Goal: Task Accomplishment & Management: Use online tool/utility

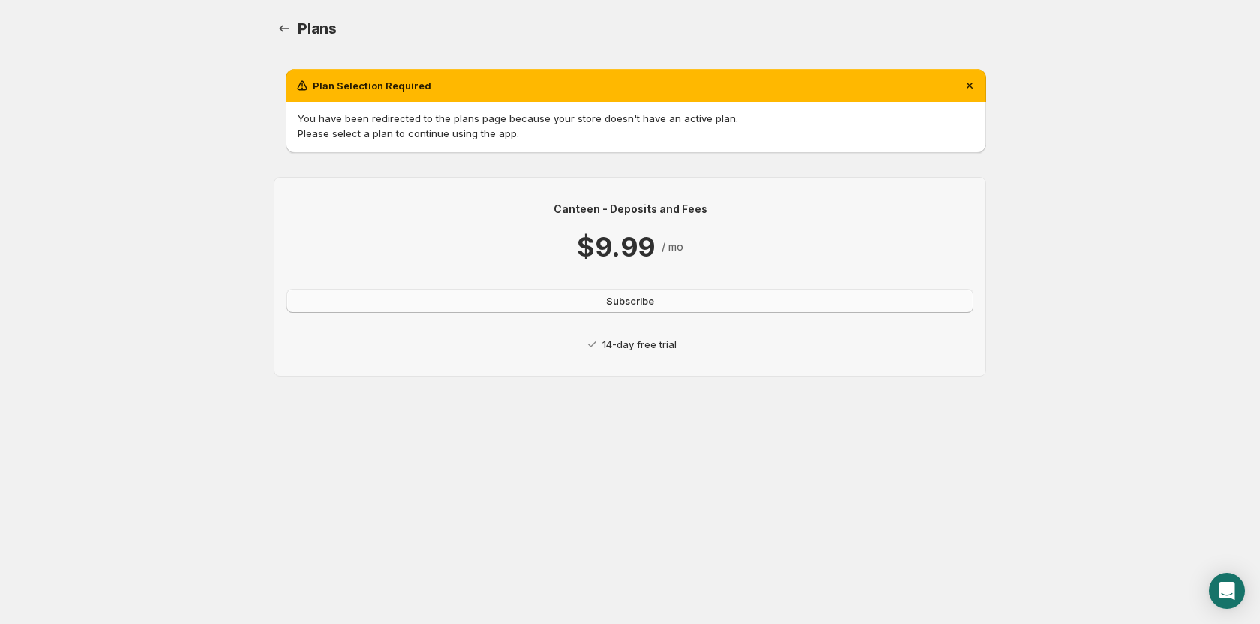
click at [762, 302] on button "Subscribe" at bounding box center [630, 301] width 687 height 24
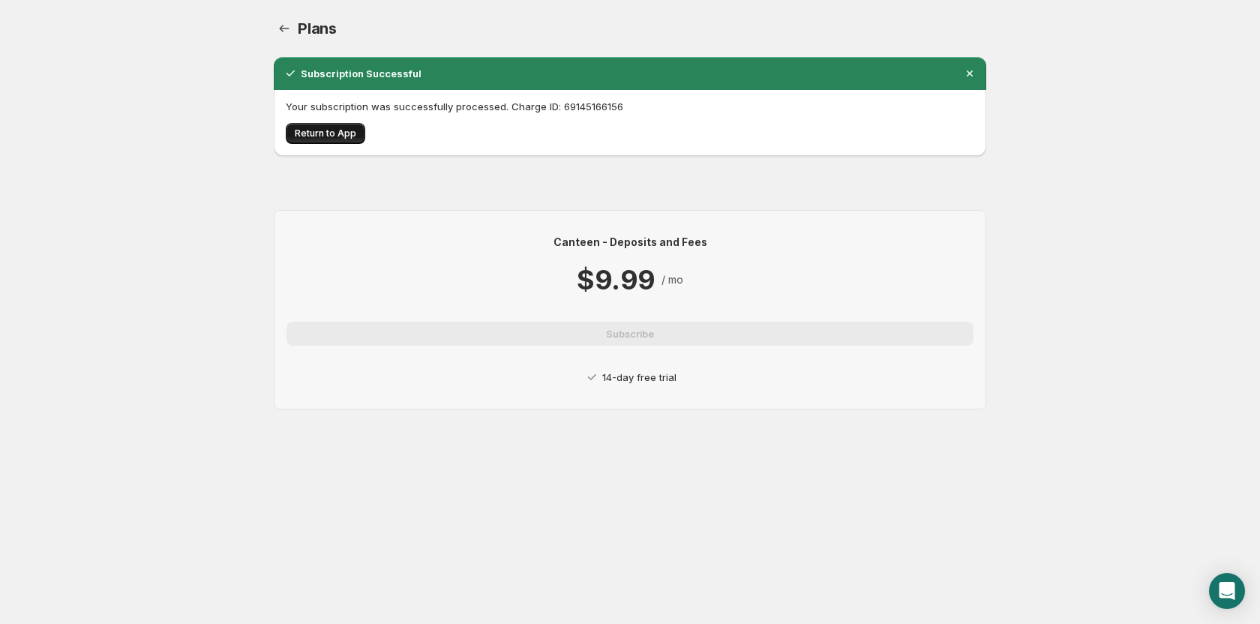
click at [317, 134] on span "Return to App" at bounding box center [326, 134] width 62 height 12
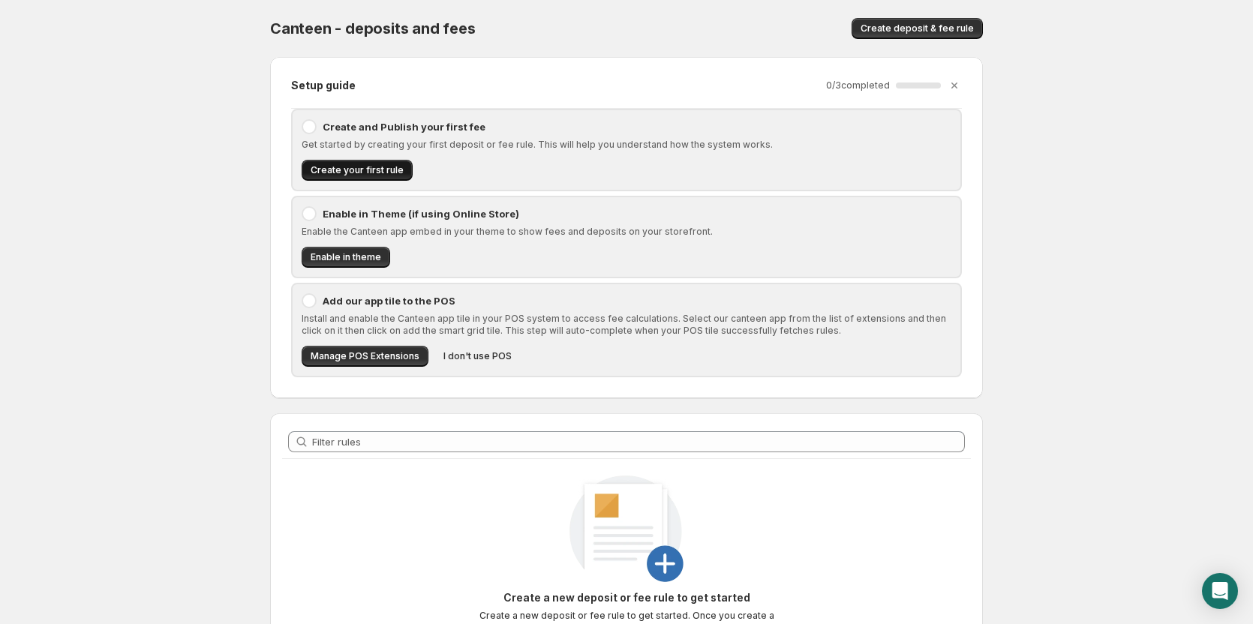
click at [371, 172] on span "Create your first rule" at bounding box center [357, 170] width 93 height 12
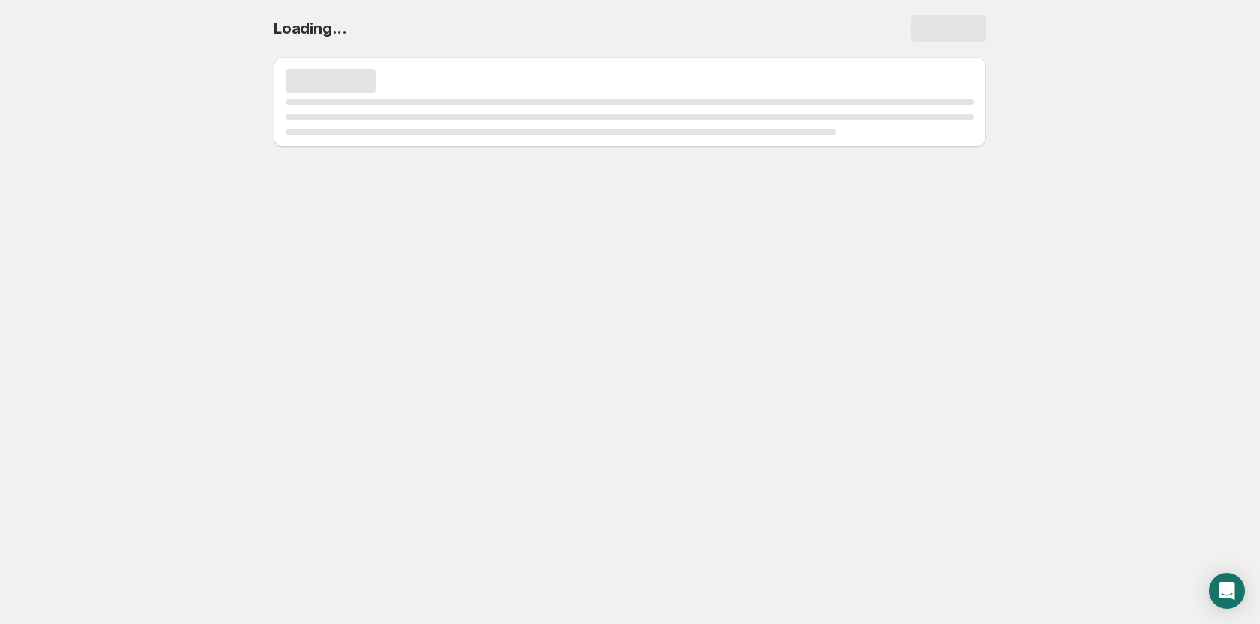
select select "deactive"
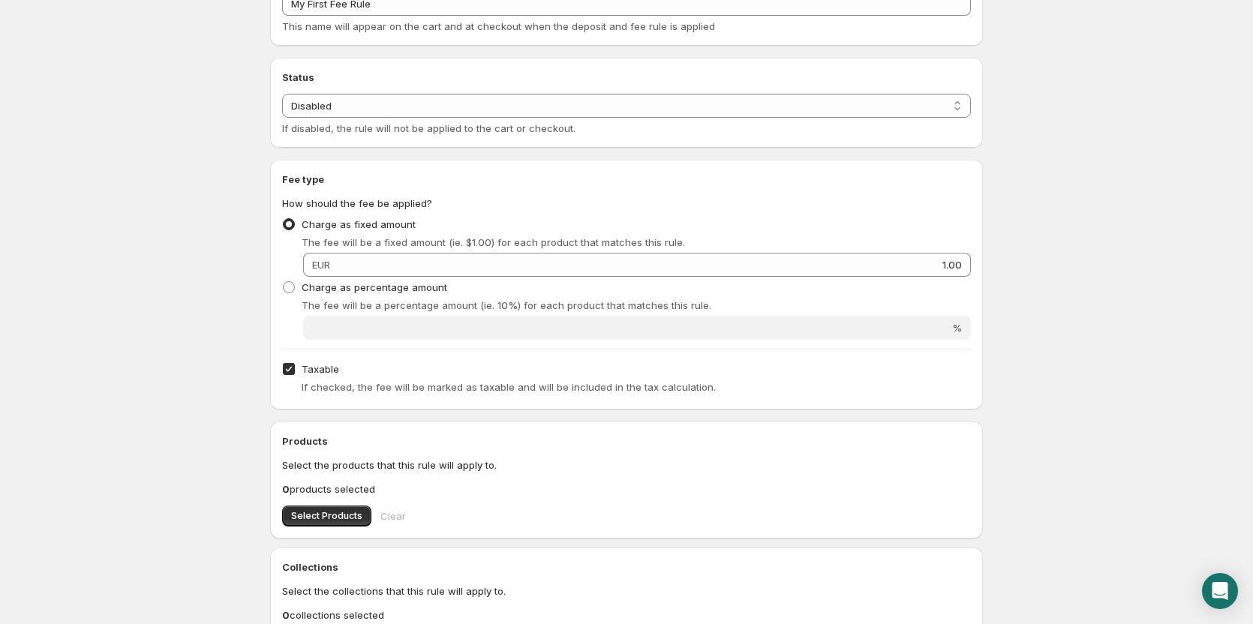
scroll to position [300, 0]
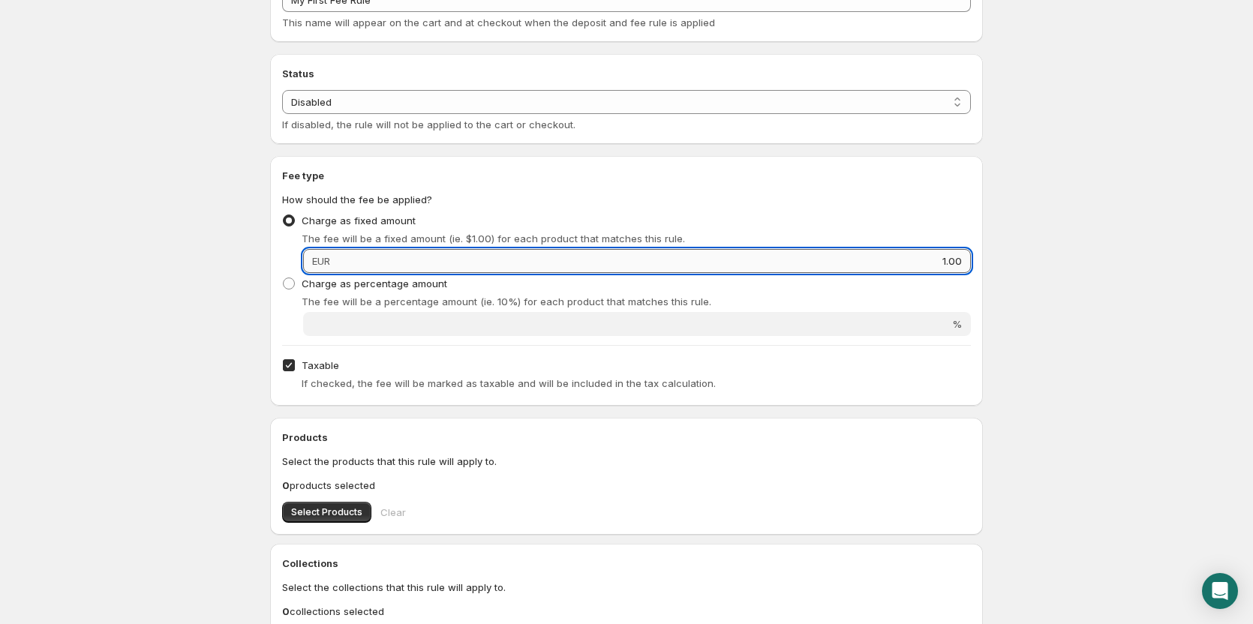
click at [439, 250] on input "1.00" at bounding box center [653, 261] width 636 height 24
click at [429, 263] on input "401.00" at bounding box center [653, 261] width 636 height 24
type input "4"
type input "40"
click at [657, 219] on div "Charge as fixed amount The fee will be a fixed amount (ie. $1.00) for each prod…" at bounding box center [626, 228] width 689 height 36
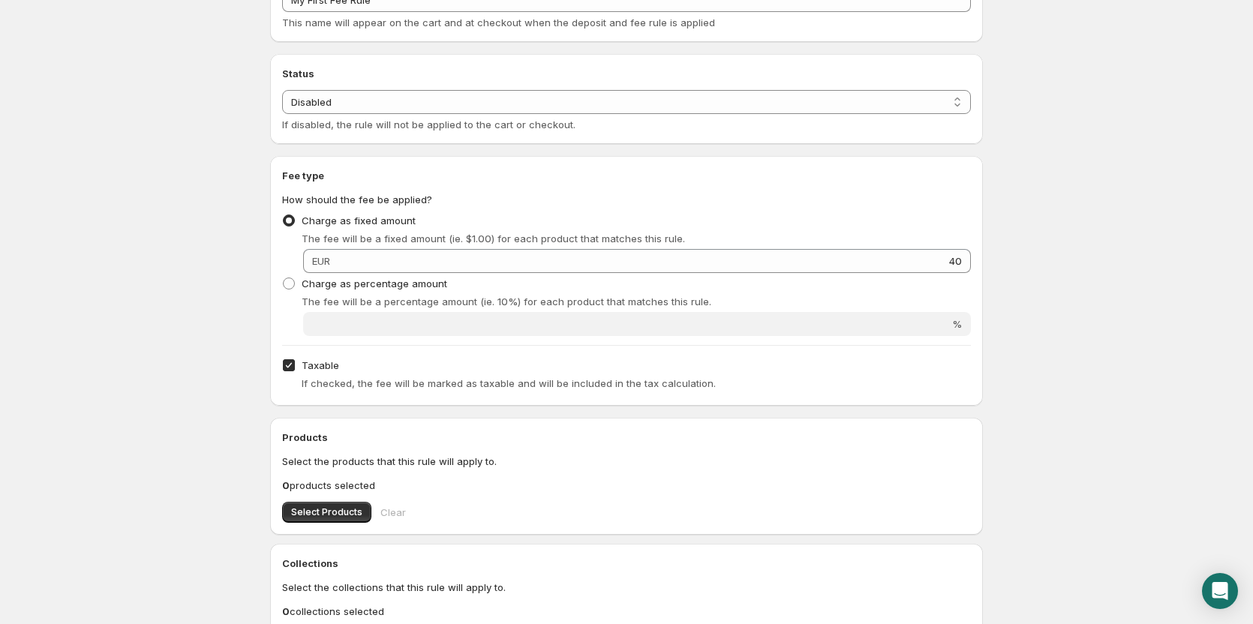
scroll to position [375, 0]
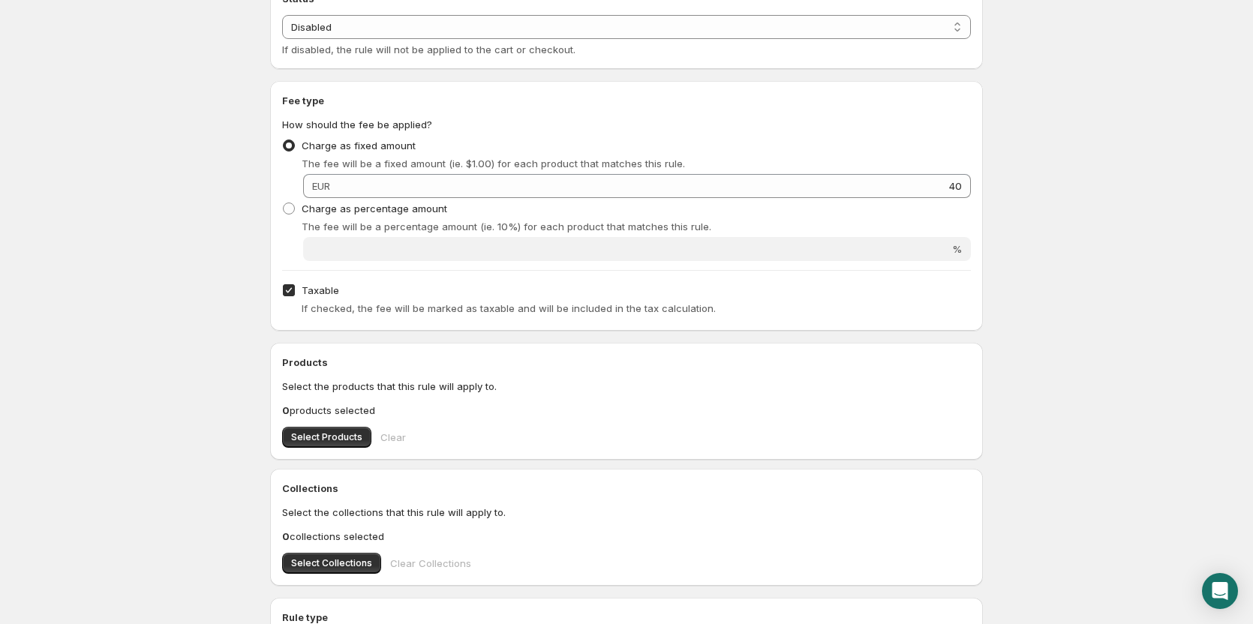
click at [286, 296] on span at bounding box center [289, 291] width 14 height 14
click at [286, 296] on input "Taxable" at bounding box center [289, 290] width 12 height 12
checkbox input "false"
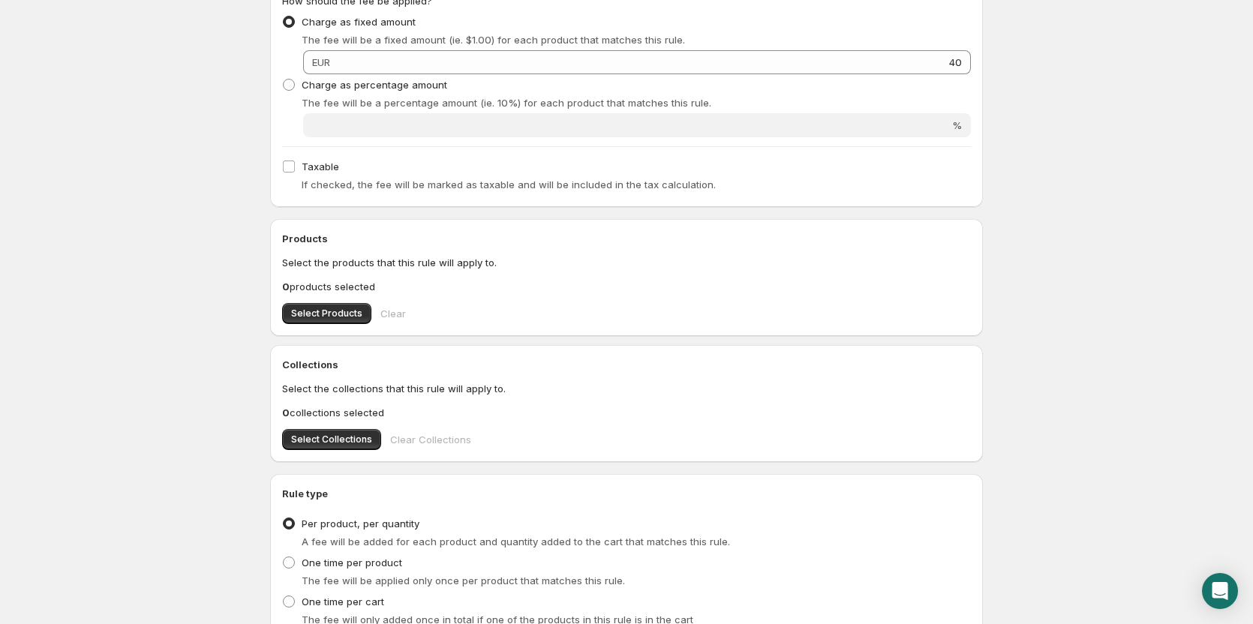
scroll to position [525, 0]
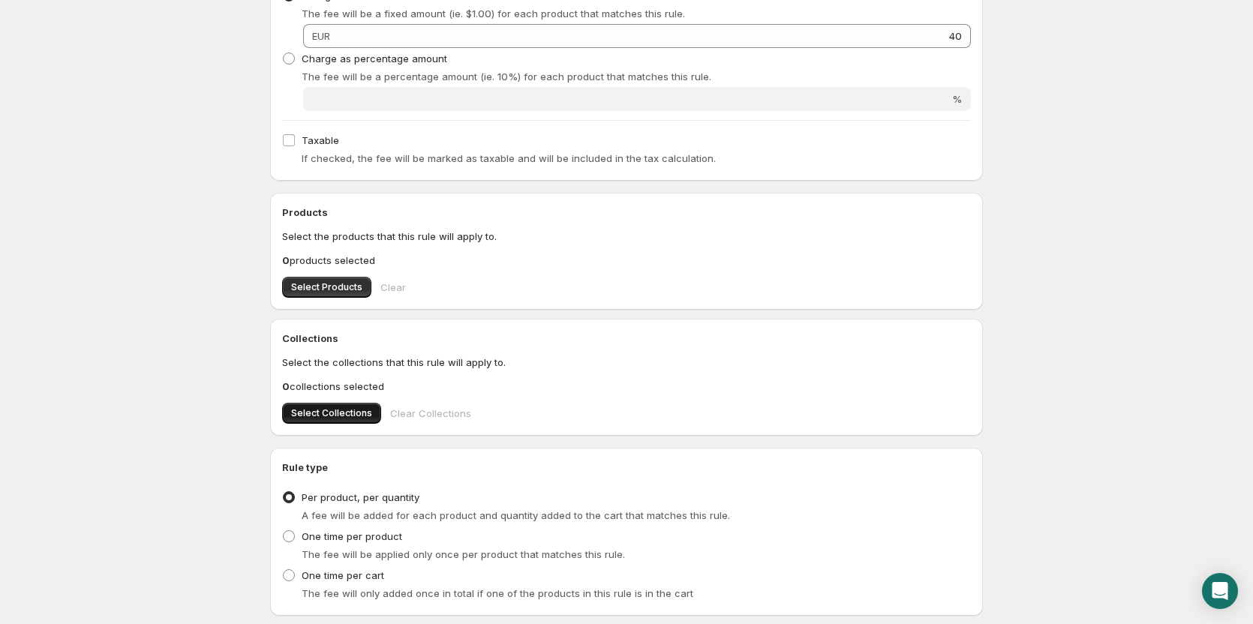
click at [299, 404] on button "Select Collections" at bounding box center [331, 413] width 99 height 21
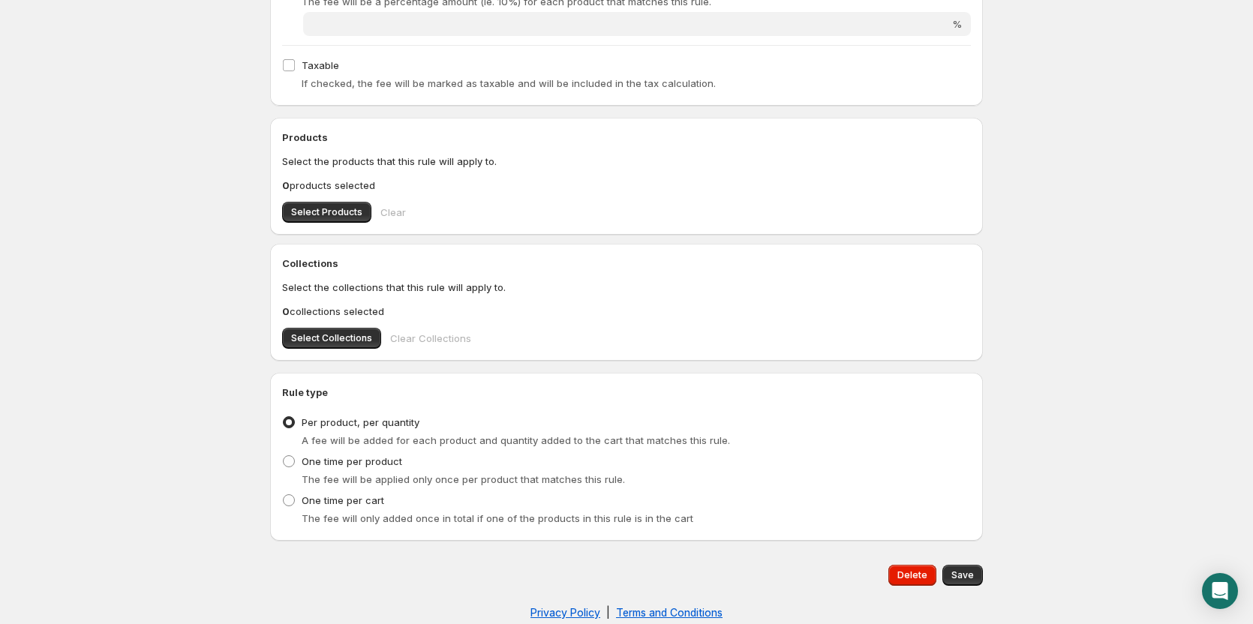
click at [297, 352] on div "Collections Select the collections that this rule will apply to. 0 collections …" at bounding box center [626, 302] width 713 height 117
click at [302, 341] on span "Select Collections" at bounding box center [331, 338] width 81 height 12
click at [356, 491] on label "One time per cart" at bounding box center [333, 500] width 102 height 21
click at [284, 494] on input "One time per cart" at bounding box center [283, 494] width 1 height 1
radio input "true"
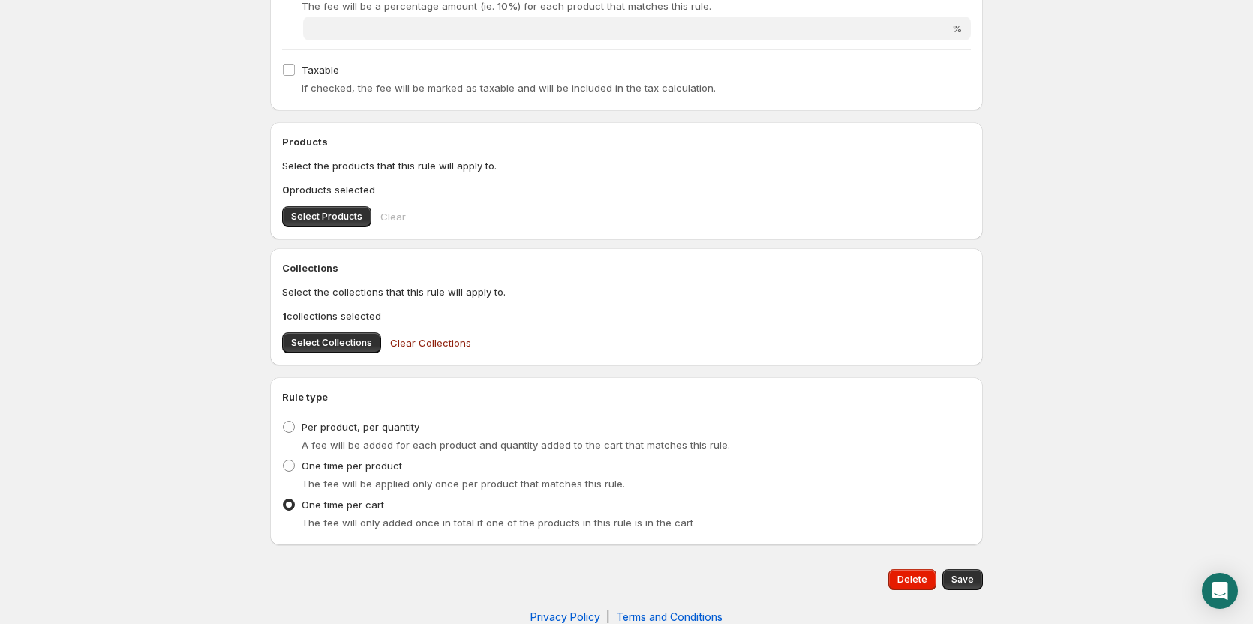
scroll to position [622, 0]
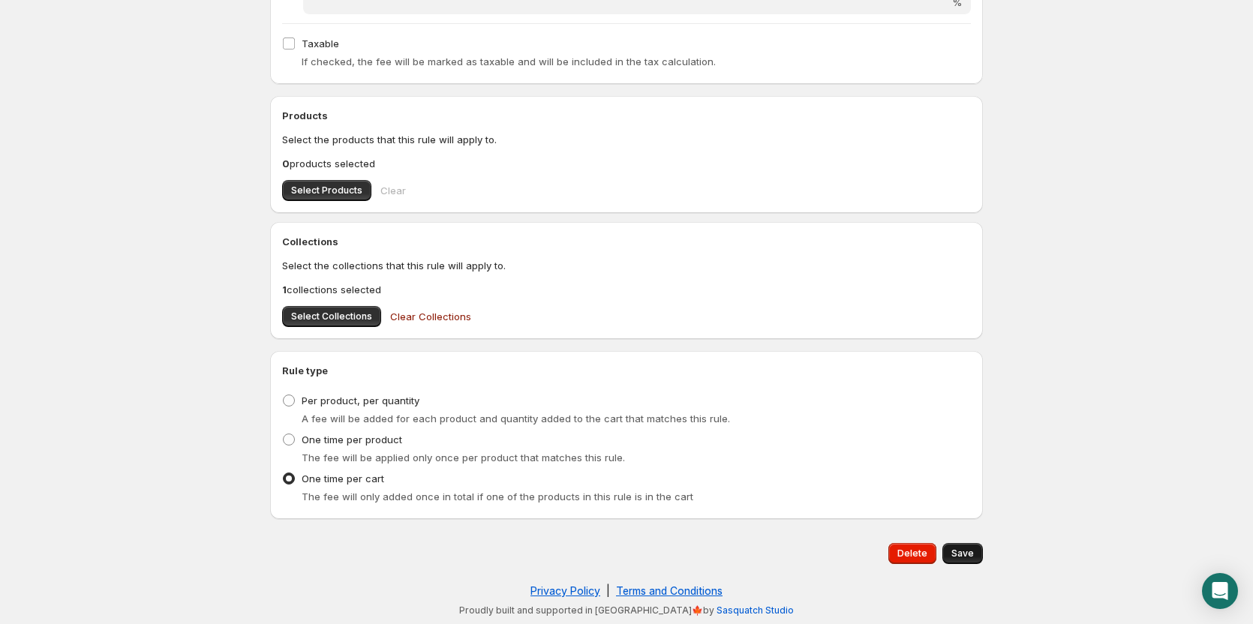
click at [967, 554] on span "Save" at bounding box center [962, 554] width 23 height 12
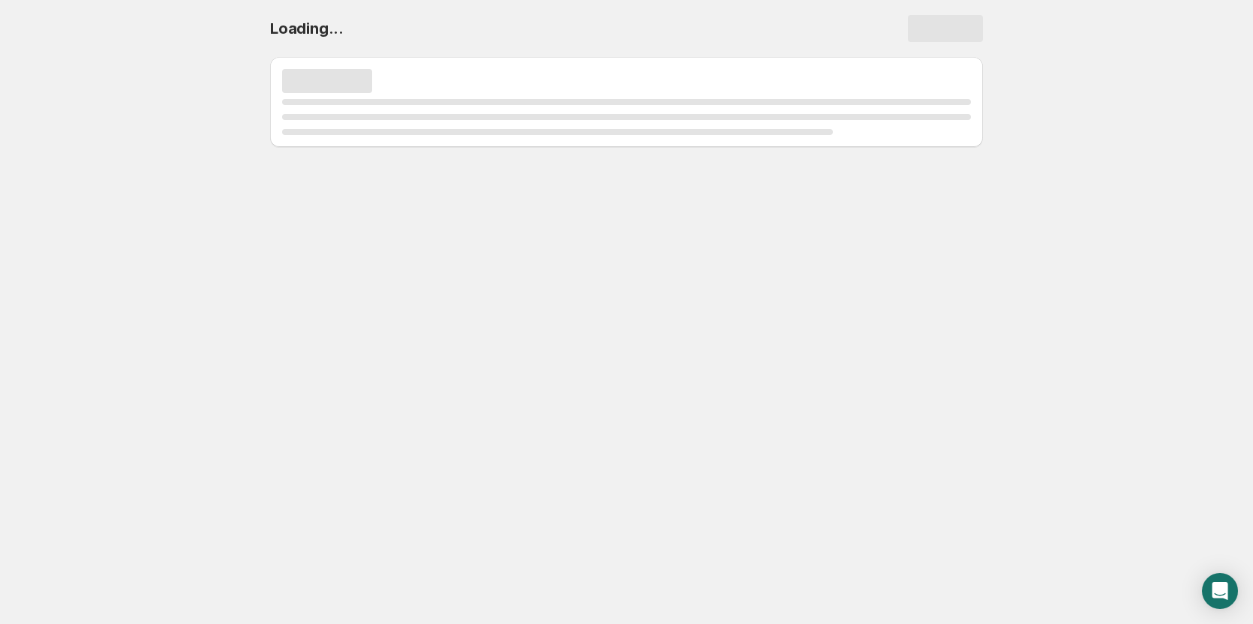
select select "deactive"
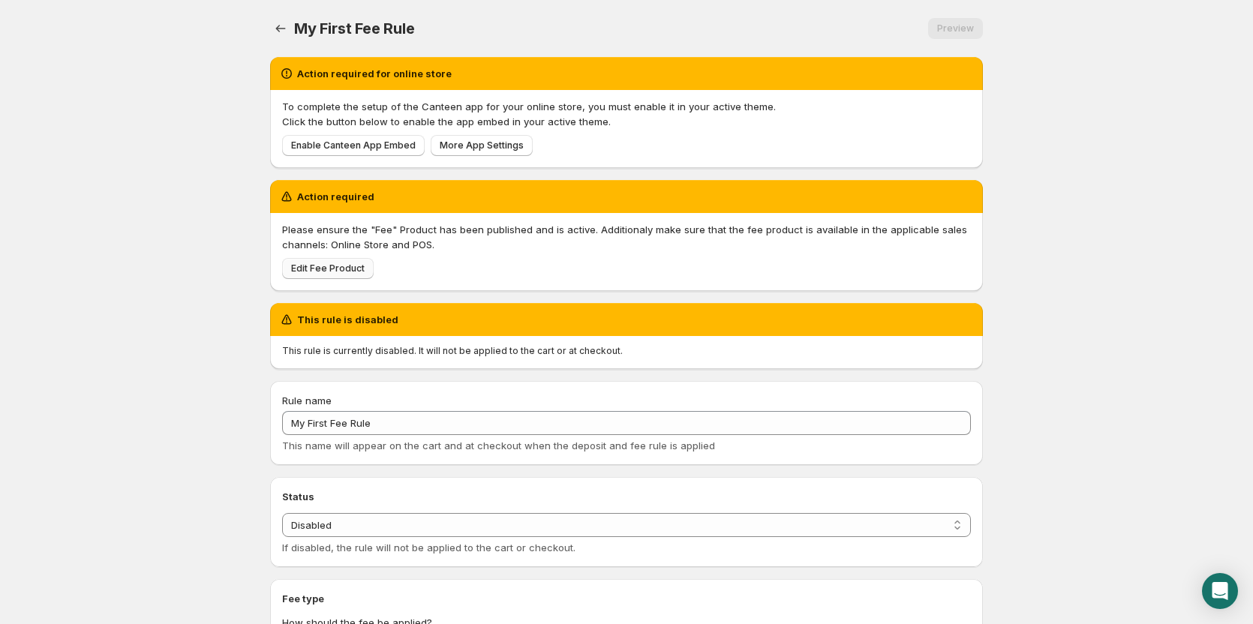
click at [329, 278] on link "Edit Fee Product" at bounding box center [328, 268] width 92 height 21
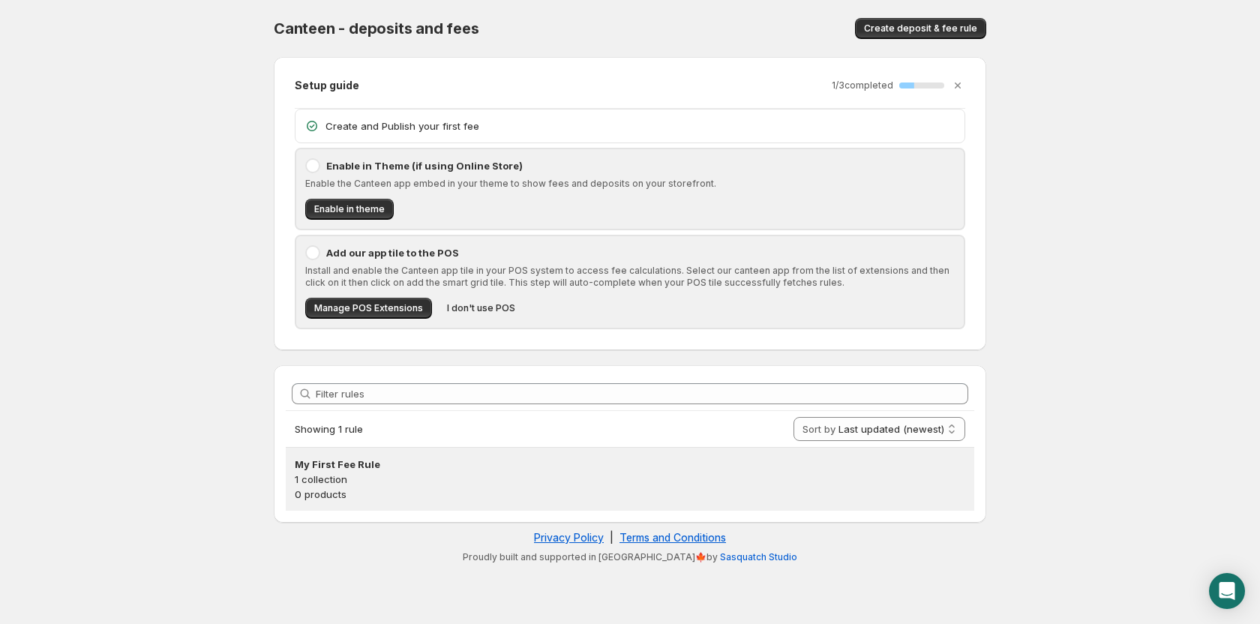
click at [393, 473] on p "1 collection" at bounding box center [630, 479] width 671 height 15
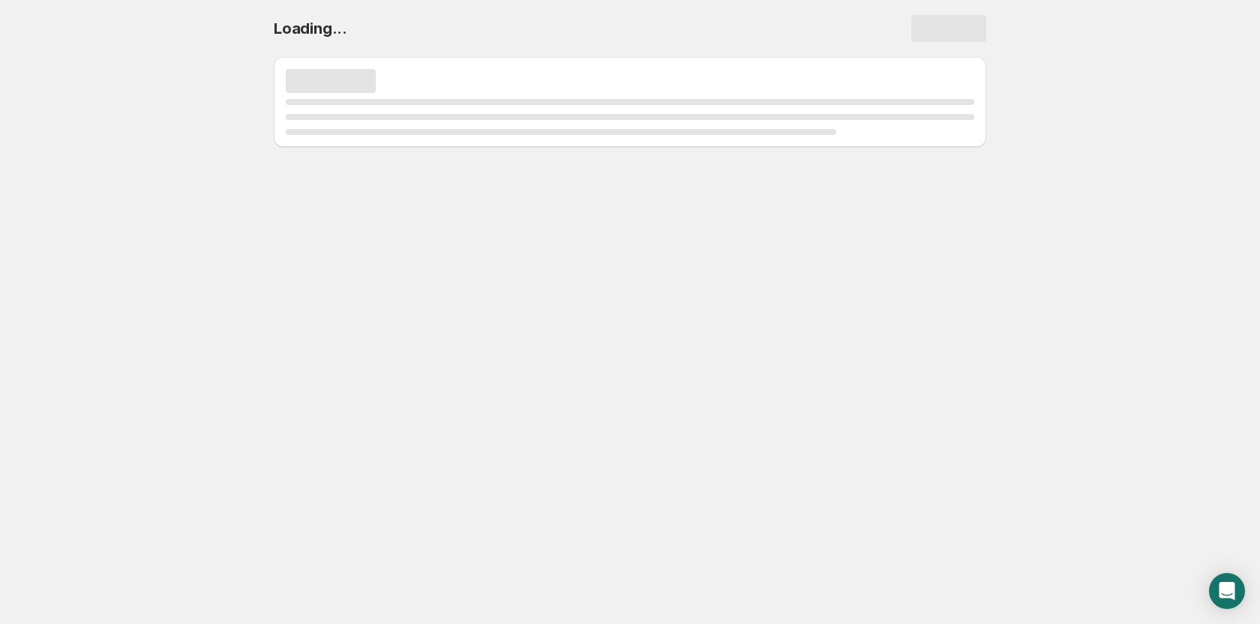
select select "deactive"
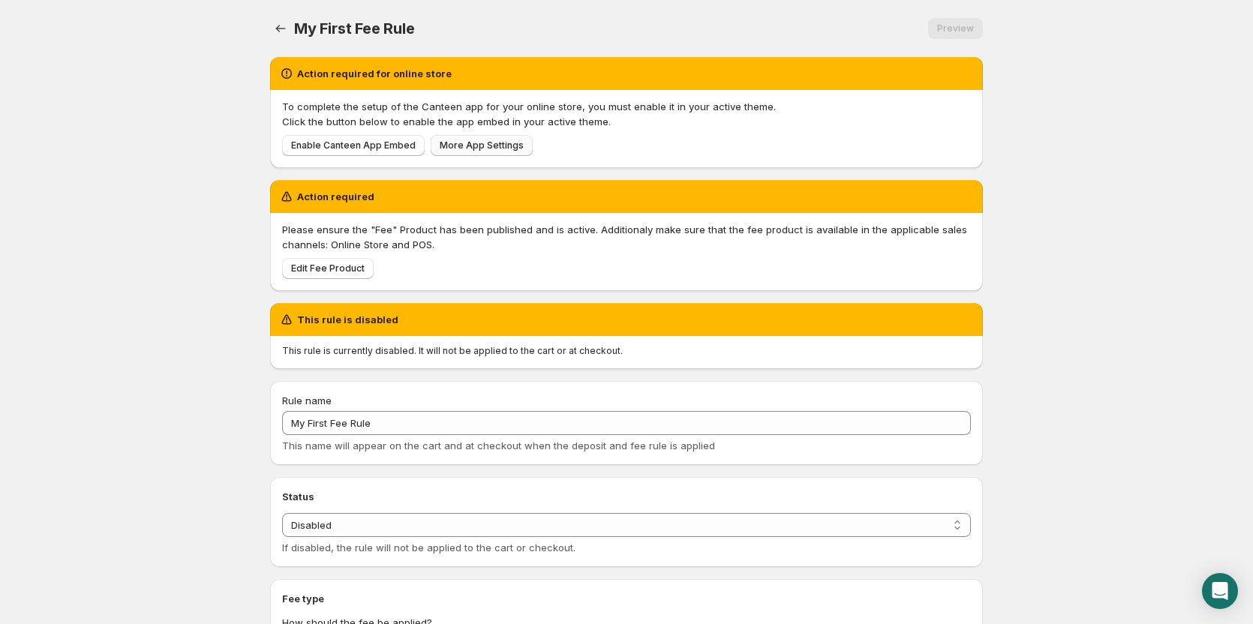
click at [453, 146] on span "More App Settings" at bounding box center [482, 146] width 84 height 12
